Goal: Task Accomplishment & Management: Use online tool/utility

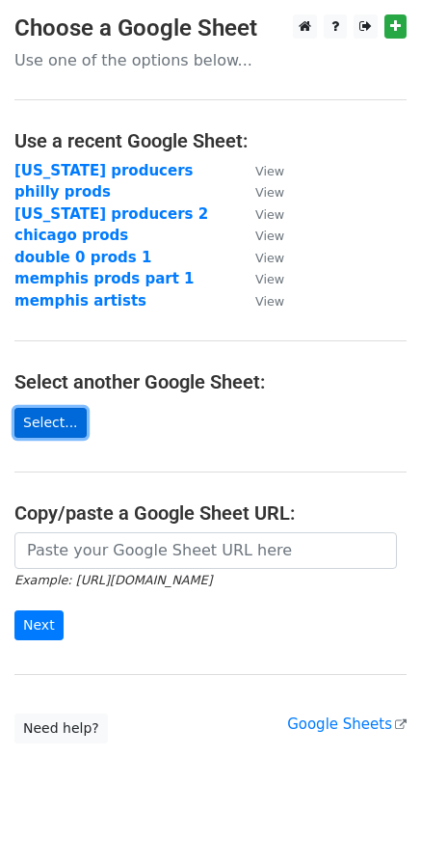
click at [54, 426] on link "Select..." at bounding box center [50, 423] width 72 height 30
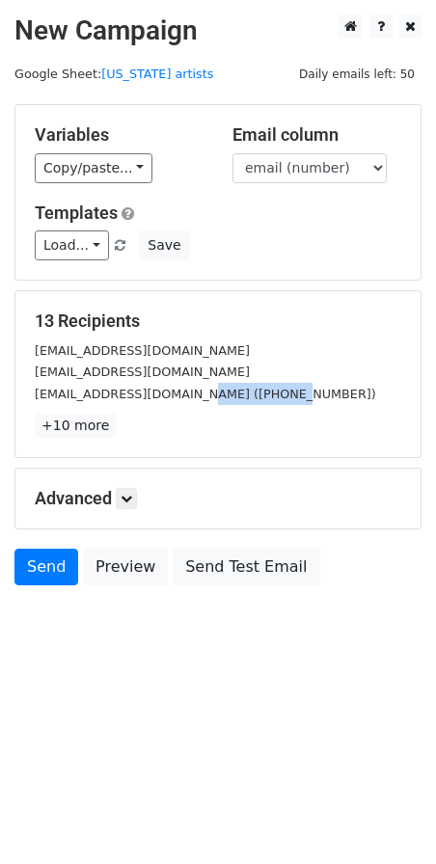
drag, startPoint x: 191, startPoint y: 394, endPoint x: 273, endPoint y: 394, distance: 81.9
click at [273, 394] on div "[EMAIL_ADDRESS][DOMAIN_NAME] ([PHONE_NUMBER])" at bounding box center [217, 394] width 395 height 22
click at [281, 392] on div "[EMAIL_ADDRESS][DOMAIN_NAME] ([PHONE_NUMBER])" at bounding box center [217, 394] width 395 height 22
click at [280, 392] on div "[EMAIL_ADDRESS][DOMAIN_NAME] ([PHONE_NUMBER])" at bounding box center [217, 394] width 395 height 22
click at [77, 429] on link "+10 more" at bounding box center [75, 425] width 81 height 24
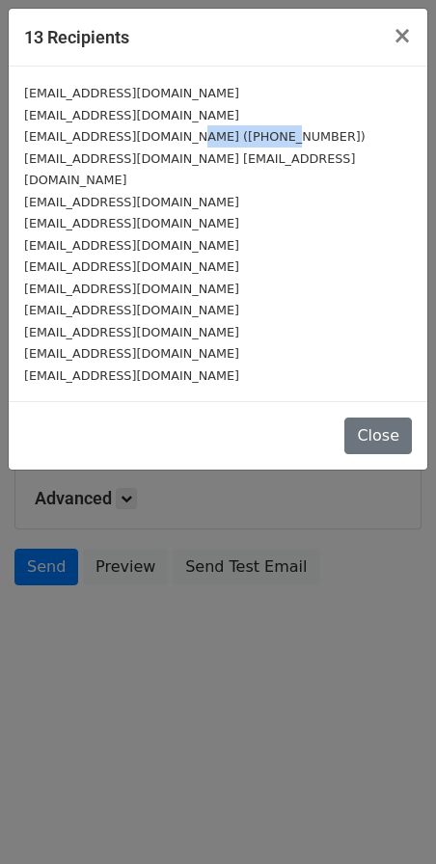
drag, startPoint x: 170, startPoint y: 136, endPoint x: 312, endPoint y: 136, distance: 142.6
click at [312, 136] on div "[EMAIL_ADDRESS][DOMAIN_NAME] ([PHONE_NUMBER])" at bounding box center [217, 136] width 387 height 22
click at [279, 133] on div "[EMAIL_ADDRESS][DOMAIN_NAME] ([PHONE_NUMBER])" at bounding box center [217, 136] width 387 height 22
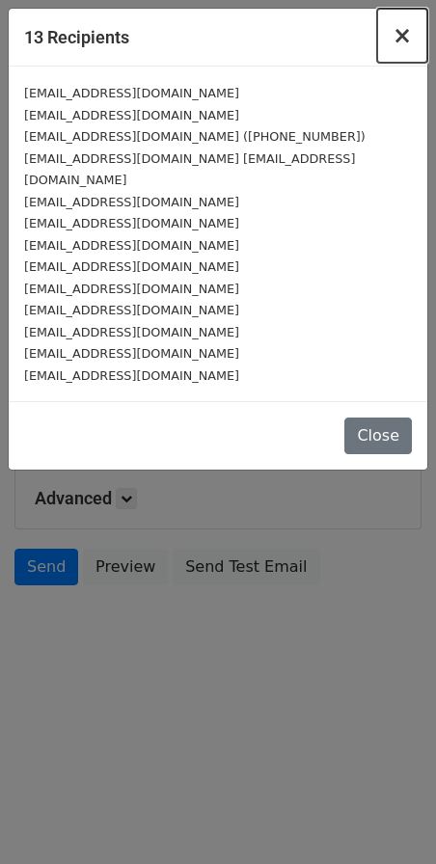
click at [408, 43] on span "×" at bounding box center [401, 35] width 19 height 27
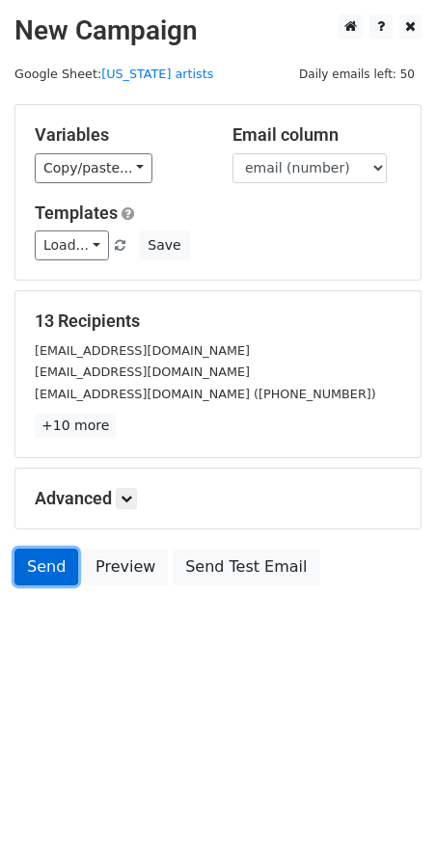
click at [42, 564] on link "Send" at bounding box center [46, 566] width 64 height 37
